Goal: Entertainment & Leisure: Consume media (video, audio)

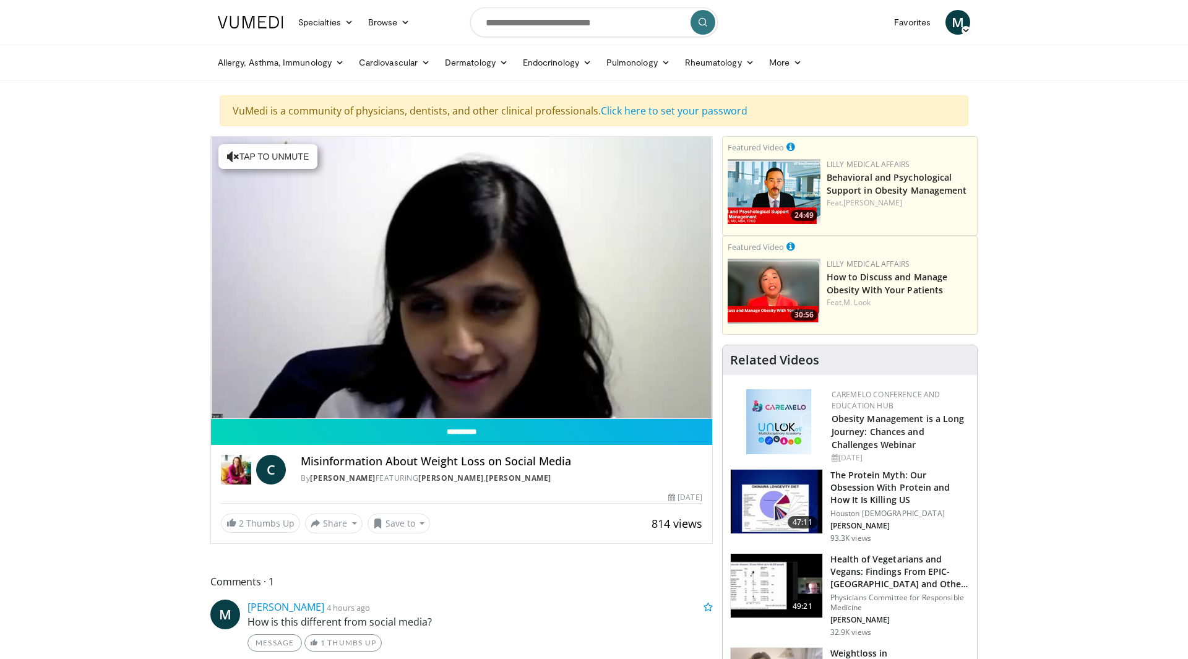
click at [227, 403] on div "10 seconds Tap to unmute" at bounding box center [461, 278] width 501 height 282
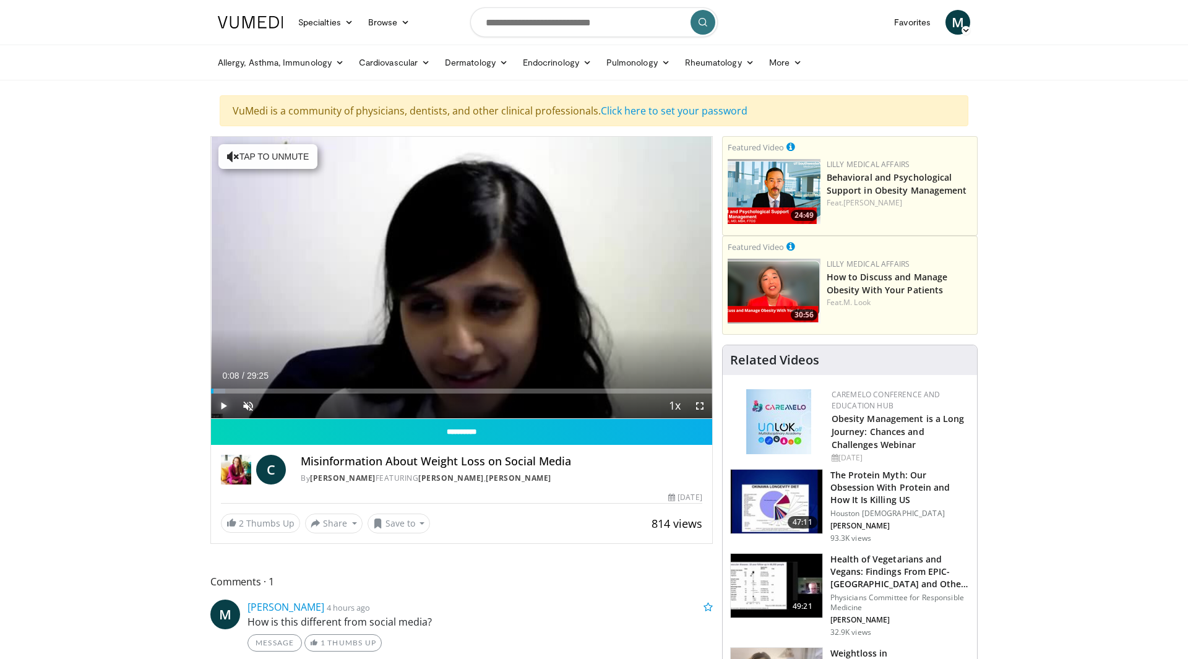
click at [227, 403] on span "Video Player" at bounding box center [223, 406] width 25 height 25
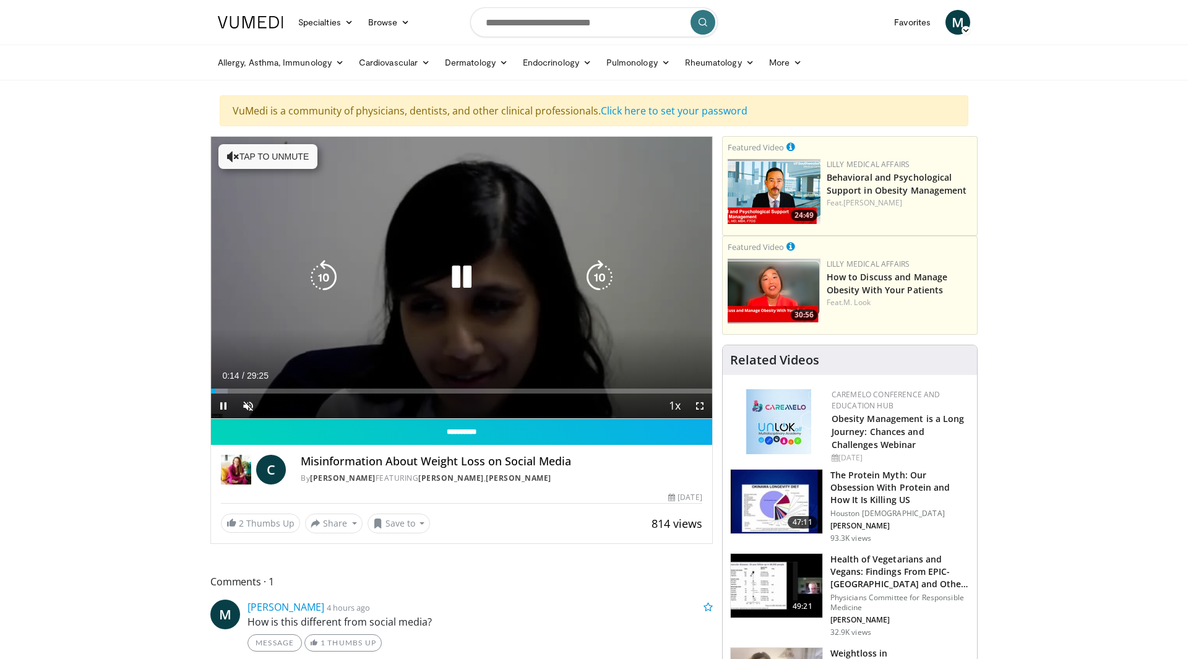
click at [244, 156] on button "Tap to unmute" at bounding box center [267, 156] width 99 height 25
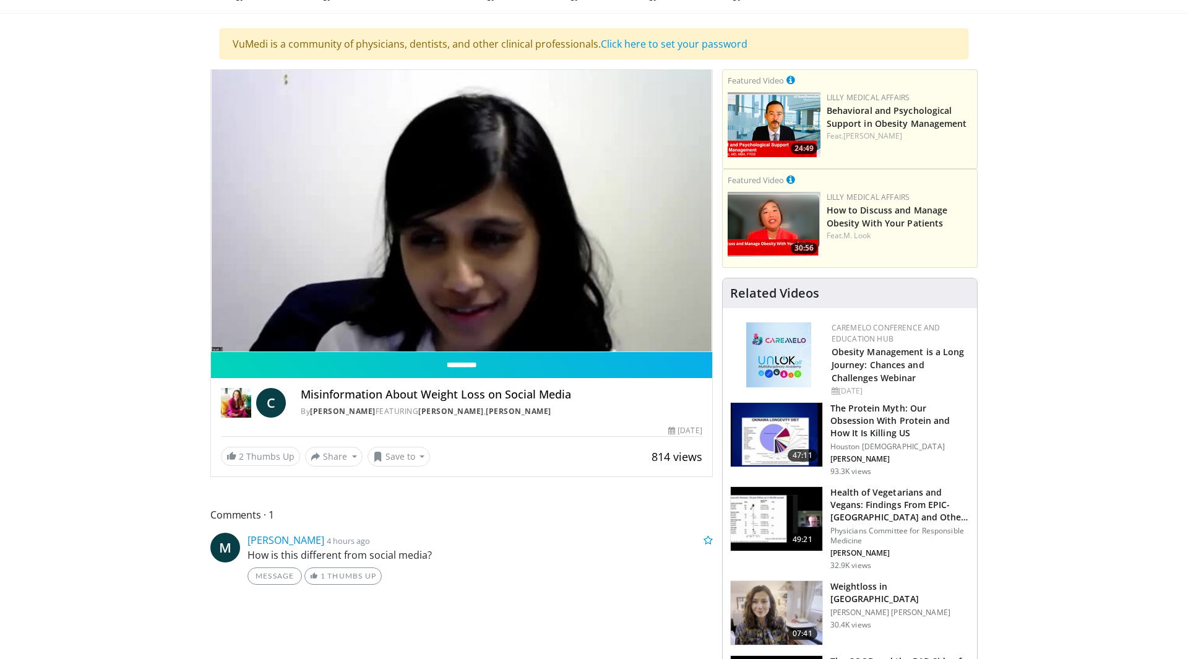
scroll to position [63, 0]
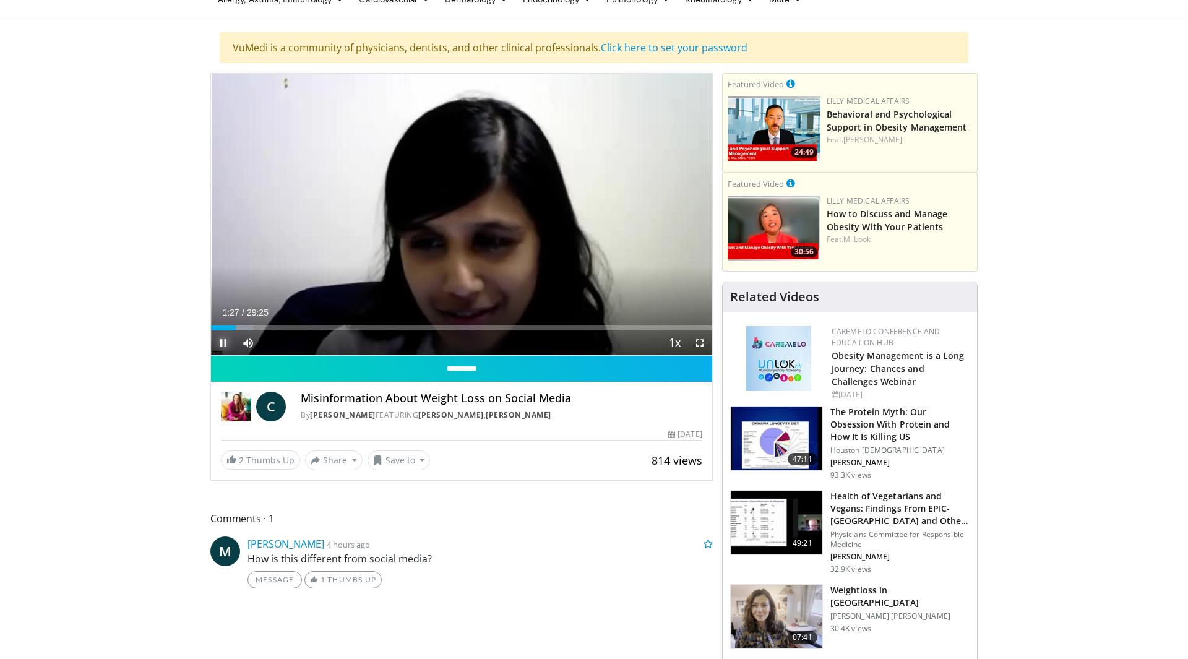
click at [222, 339] on span "Video Player" at bounding box center [223, 342] width 25 height 25
click at [222, 342] on span "Video Player" at bounding box center [223, 342] width 25 height 25
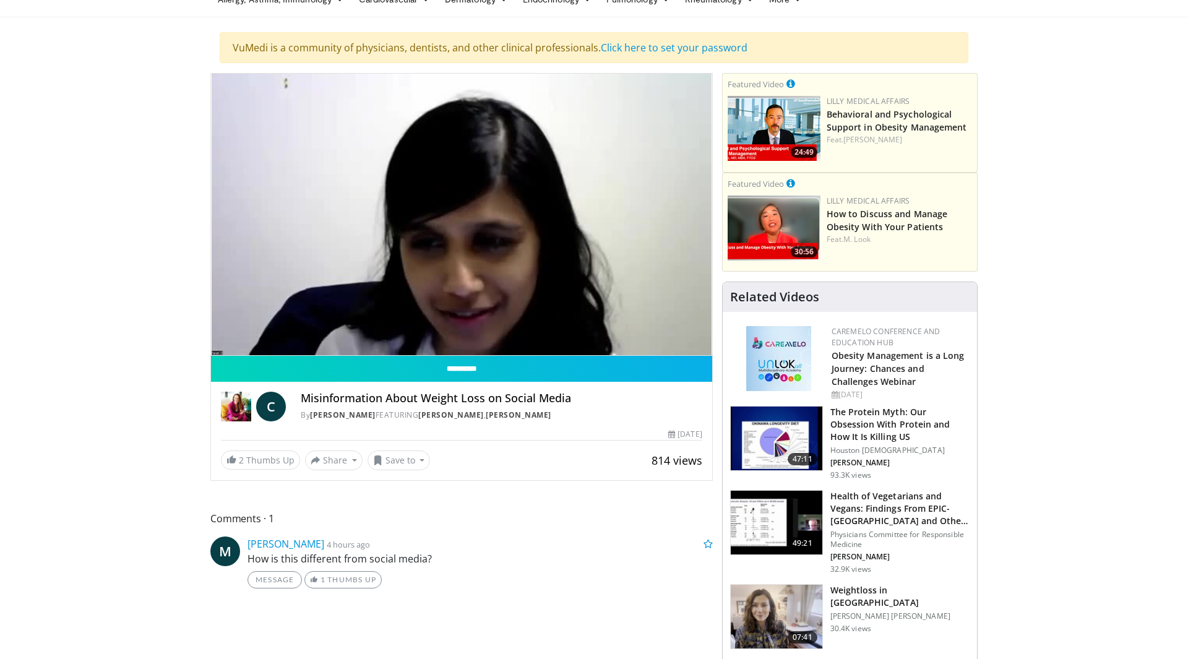
click at [238, 329] on div "10 seconds Tap to unmute" at bounding box center [461, 215] width 501 height 282
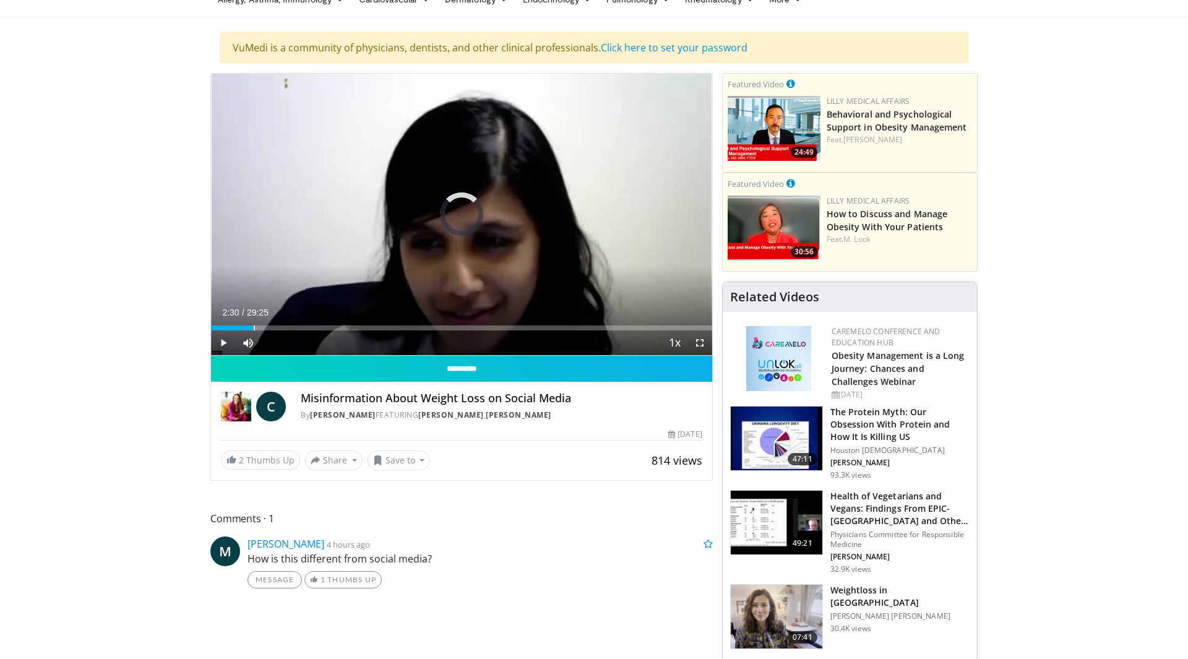
drag, startPoint x: 238, startPoint y: 329, endPoint x: 322, endPoint y: 342, distance: 85.2
click at [322, 342] on div "Current Time 2:30 / Duration 29:25 Play Skip Backward Skip Forward Mute 0% Load…" at bounding box center [461, 342] width 501 height 25
click at [220, 344] on span "Video Player" at bounding box center [223, 342] width 25 height 25
